Goal: Check status: Check status

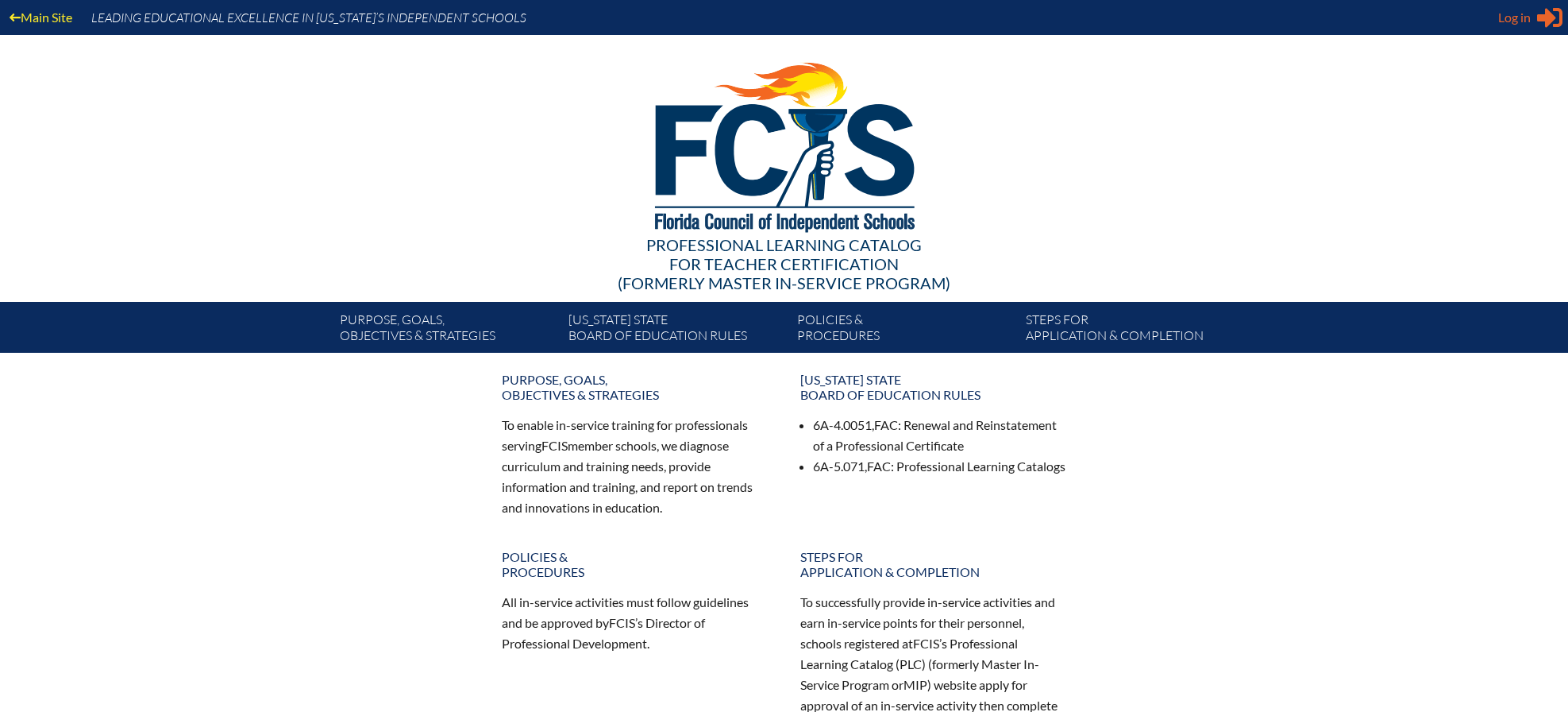
click at [1543, 18] on icon at bounding box center [1549, 18] width 26 height 20
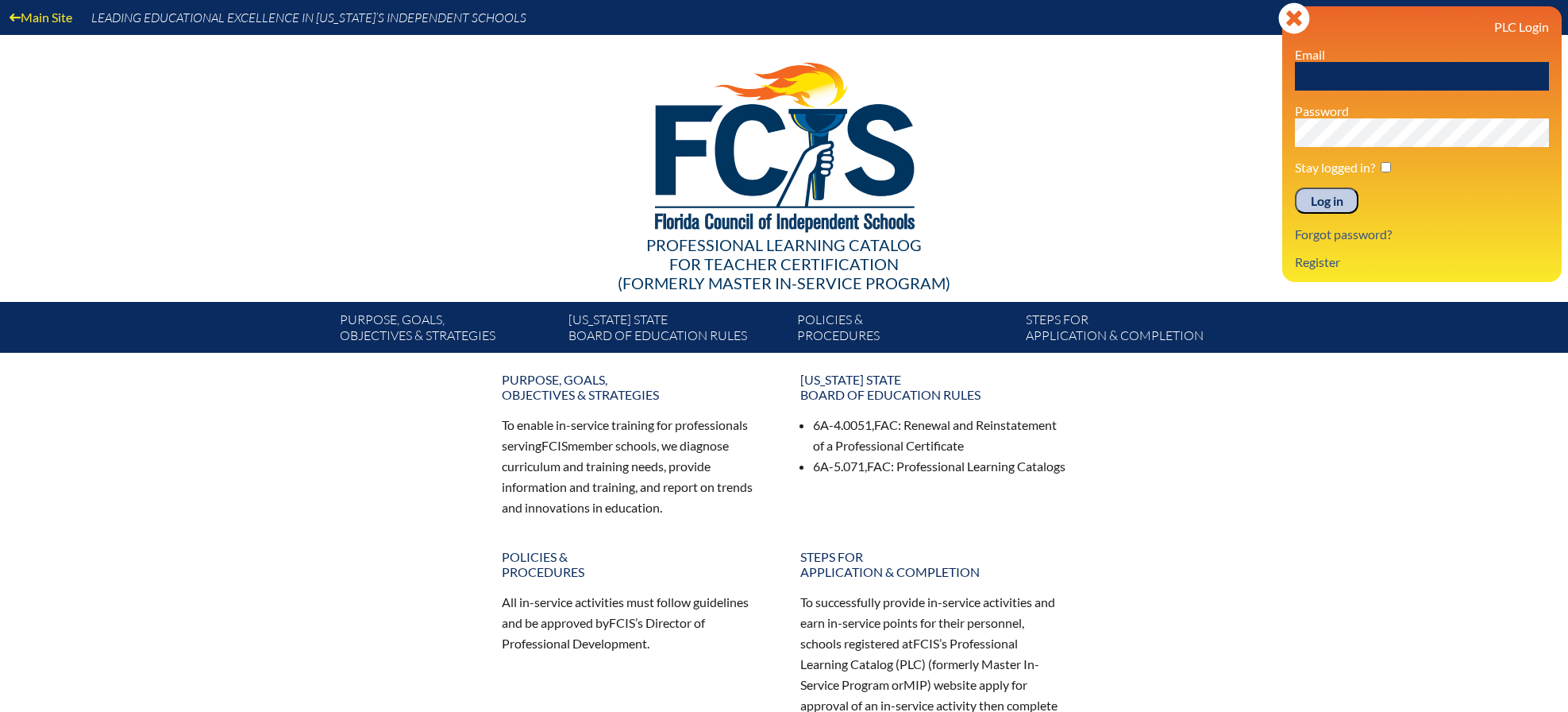
click at [1330, 80] on input "text" at bounding box center [1422, 76] width 254 height 28
type input "[EMAIL_ADDRESS][PERSON_NAME][DOMAIN_NAME]"
click at [1295, 187] on input "Log in" at bounding box center [1327, 200] width 64 height 27
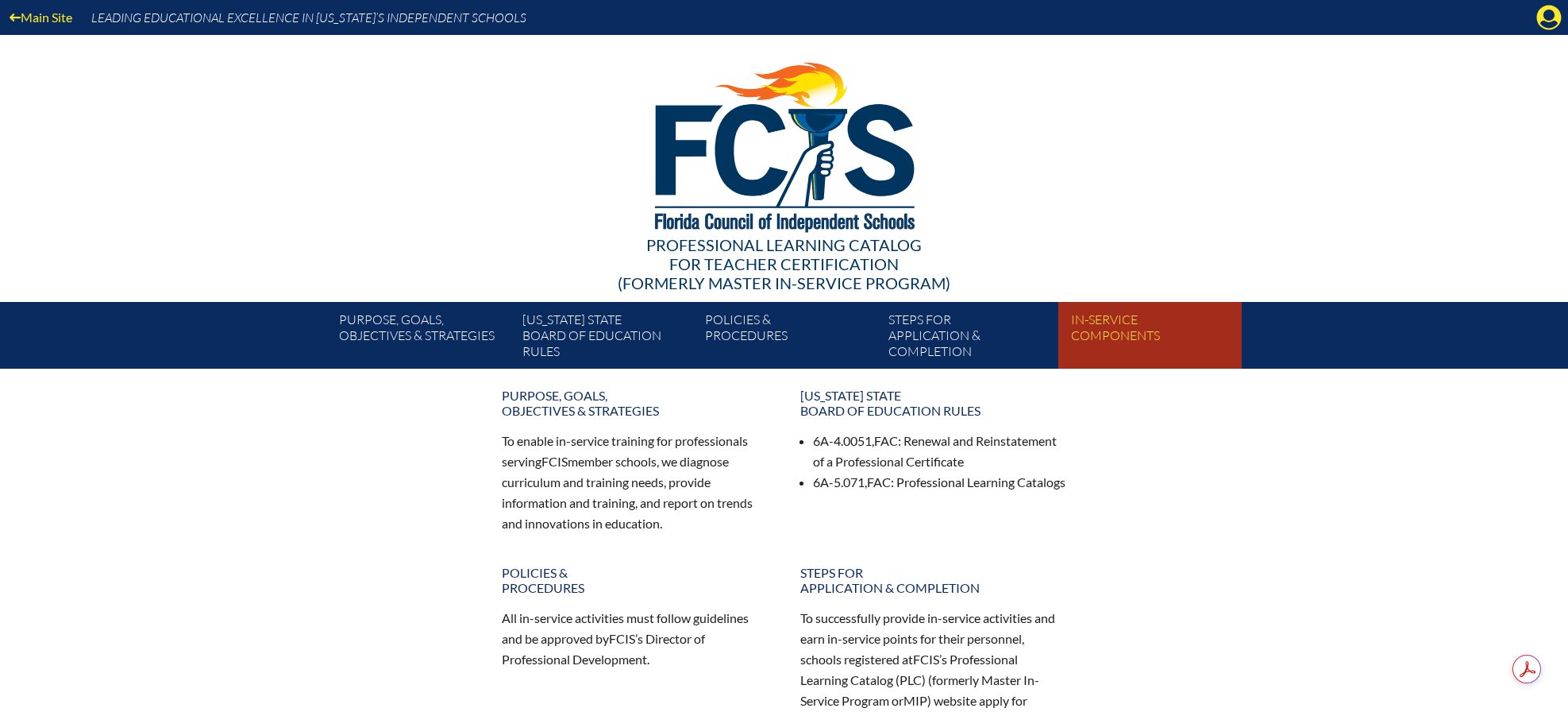
click at [1107, 325] on link "In-service components" at bounding box center [1156, 339] width 183 height 60
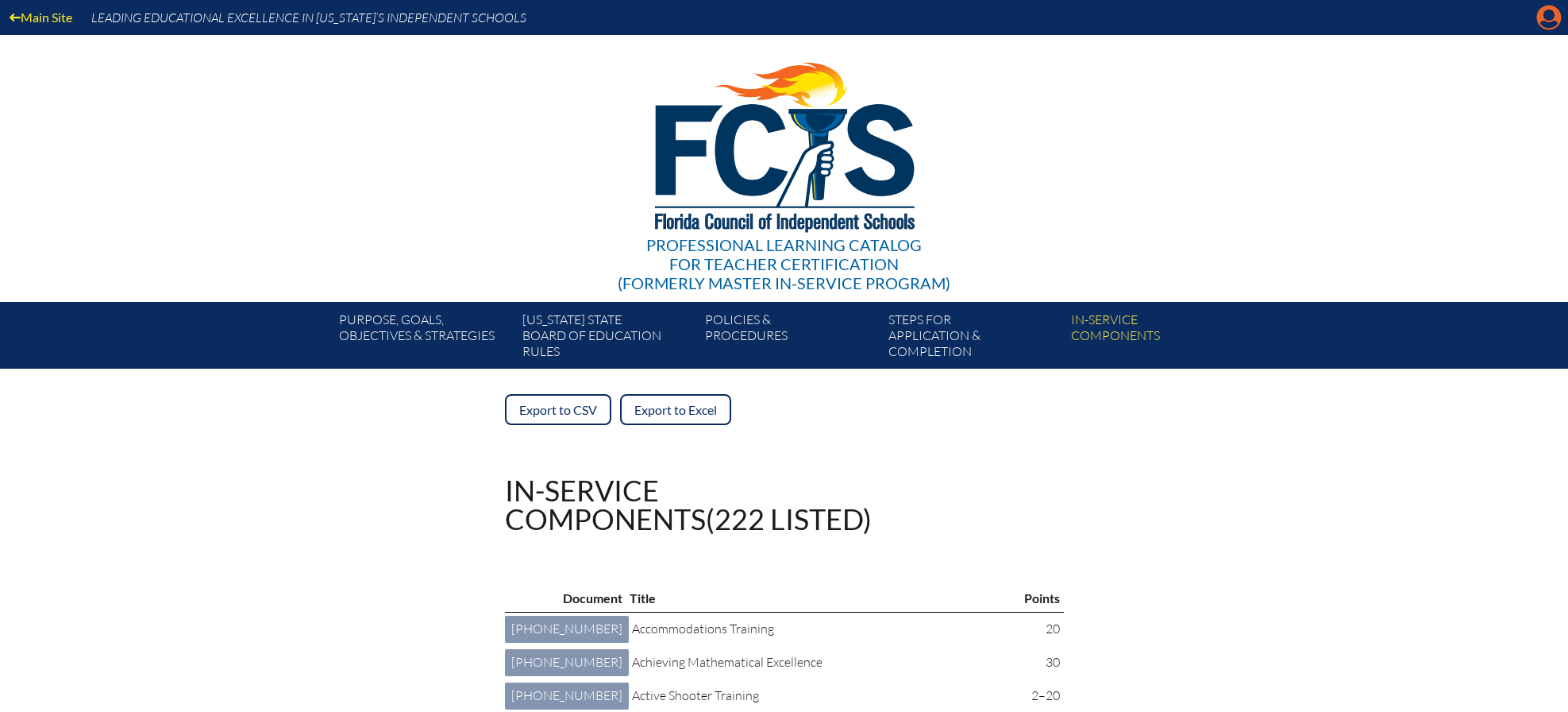
click at [1546, 14] on icon "Manage account" at bounding box center [1548, 17] width 26 height 26
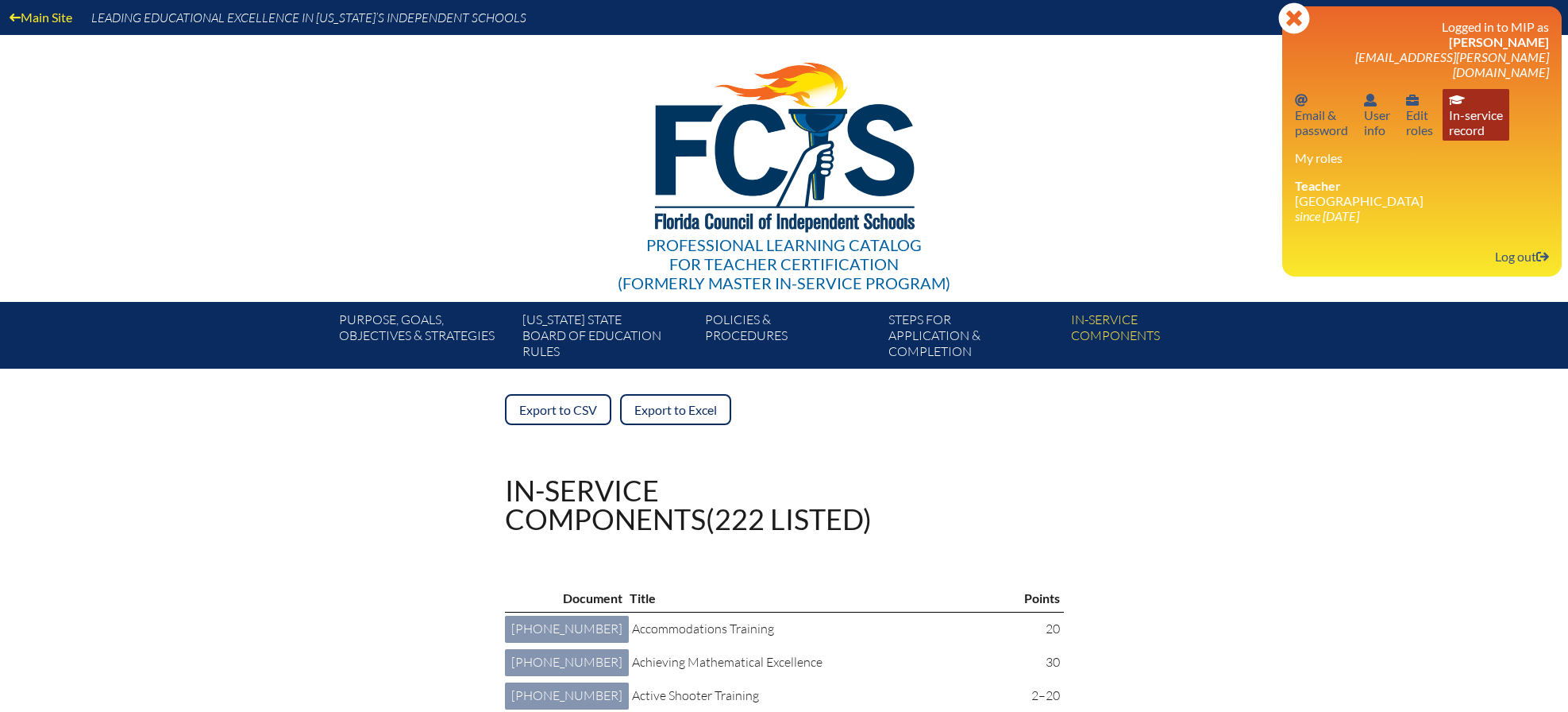
click at [1472, 105] on link "In-service record In-service record" at bounding box center [1476, 114] width 66 height 51
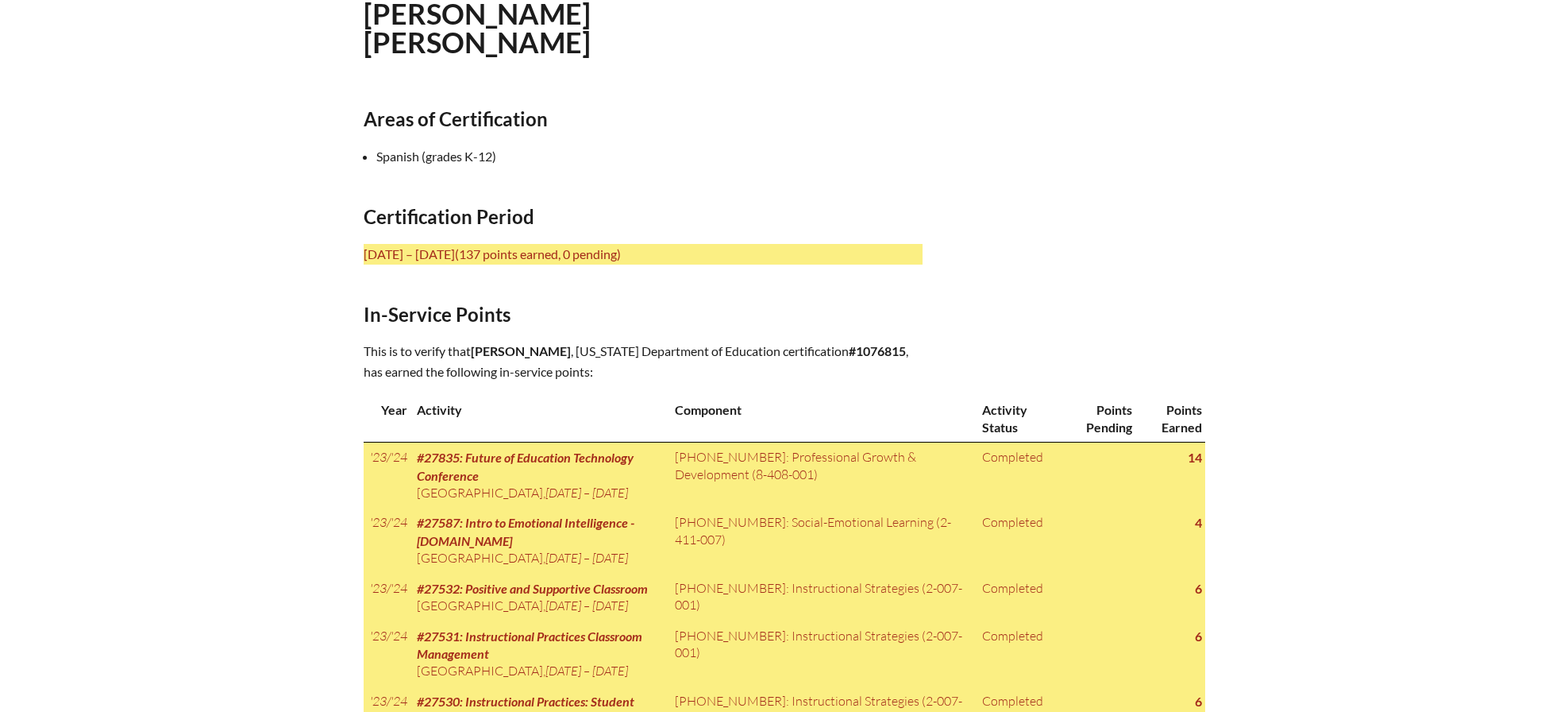
scroll to position [488, 0]
